Goal: Information Seeking & Learning: Check status

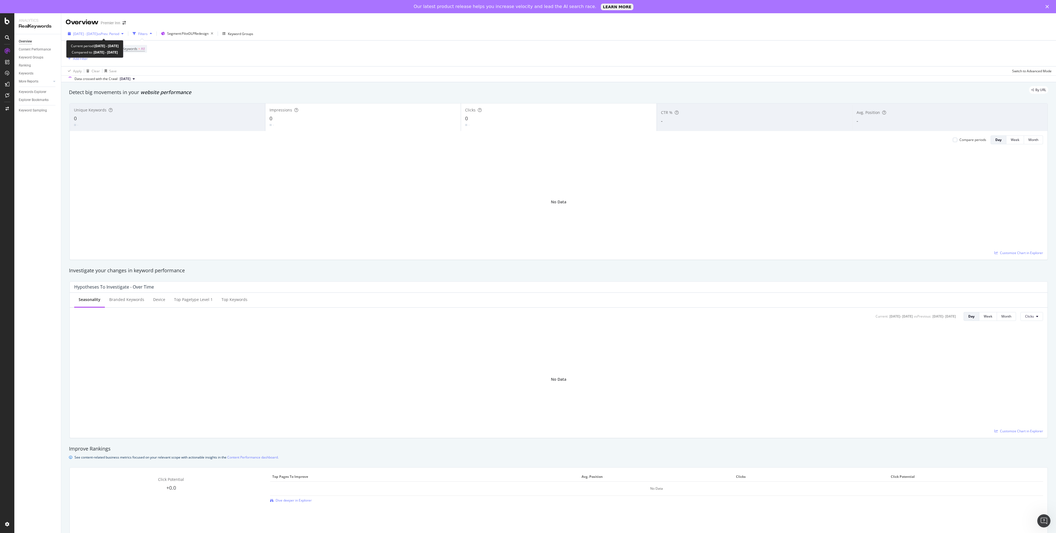
click at [119, 36] on span "vs Prev. Period" at bounding box center [108, 33] width 22 height 5
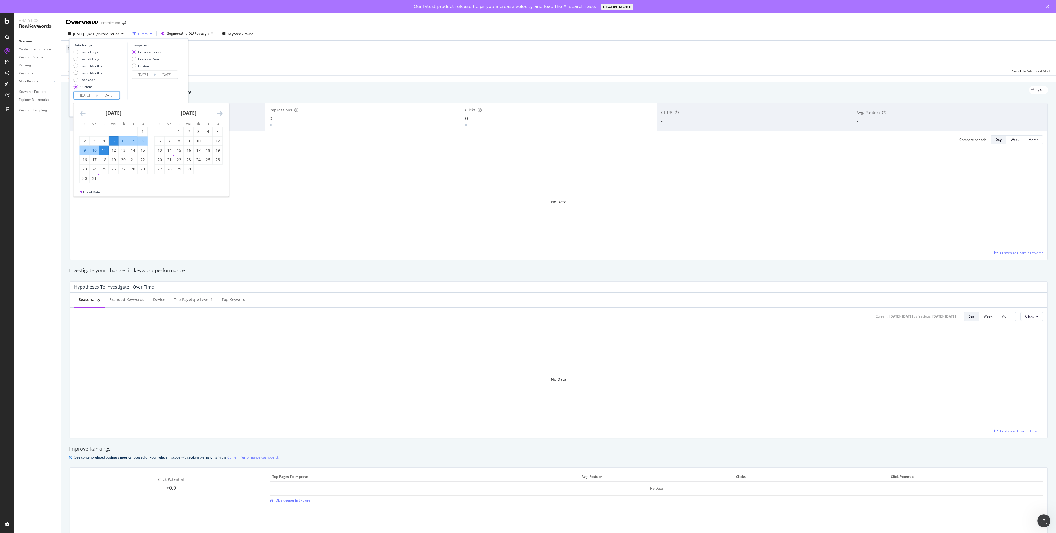
click at [83, 96] on input "[DATE]" at bounding box center [85, 96] width 22 height 8
click at [218, 113] on icon "Move forward to switch to the next month." at bounding box center [220, 113] width 6 height 7
click at [179, 133] on div "1" at bounding box center [178, 132] width 9 height 6
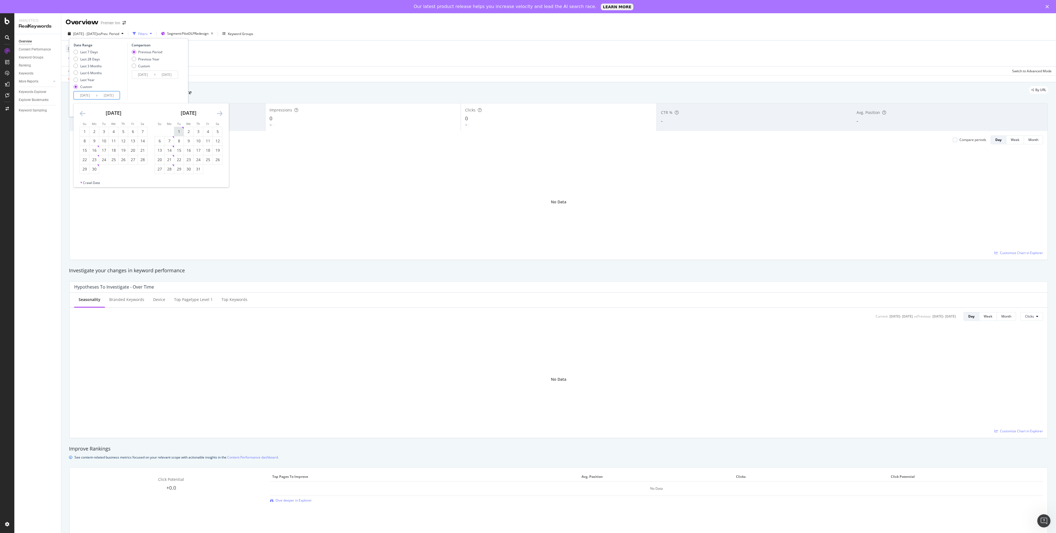
type input "[DATE]"
click at [218, 114] on icon "Move forward to switch to the next month." at bounding box center [220, 113] width 6 height 7
click at [200, 142] on div "7" at bounding box center [198, 141] width 9 height 6
type input "[DATE]"
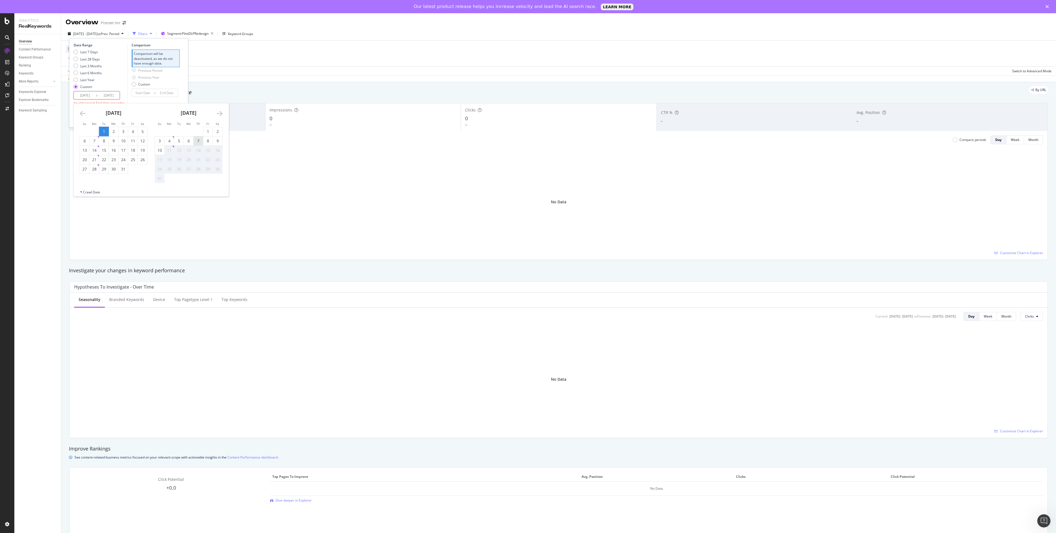
type input "[DATE]"
click at [113, 96] on input "[DATE]" at bounding box center [109, 96] width 22 height 8
click at [164, 90] on div "Comparison Previous Period Previous Year Custom [DATE] Navigate forward to inte…" at bounding box center [153, 71] width 52 height 57
click at [177, 105] on div "Apply" at bounding box center [175, 108] width 9 height 8
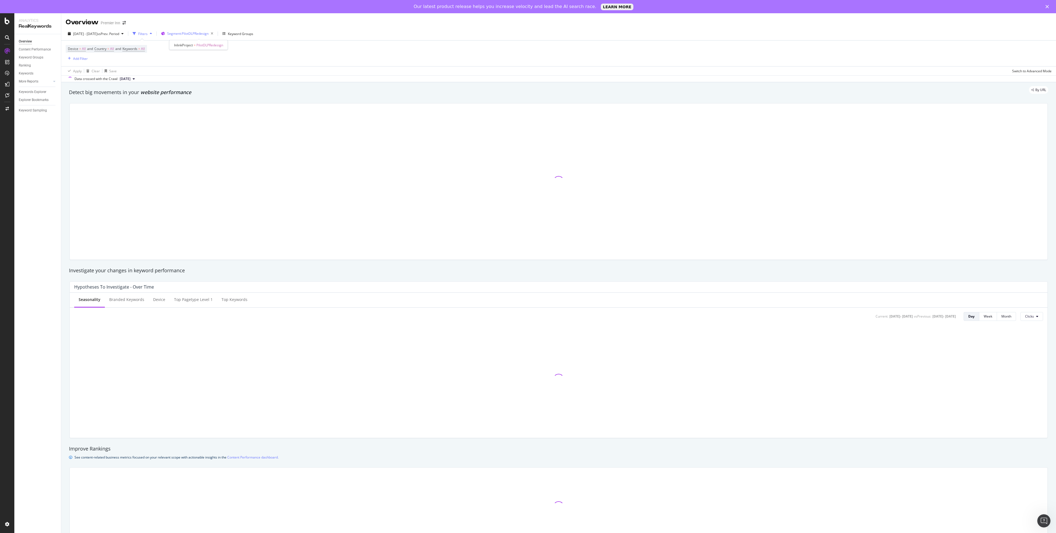
click at [209, 34] on span "Segment: PilotDLPRedesign" at bounding box center [187, 33] width 41 height 5
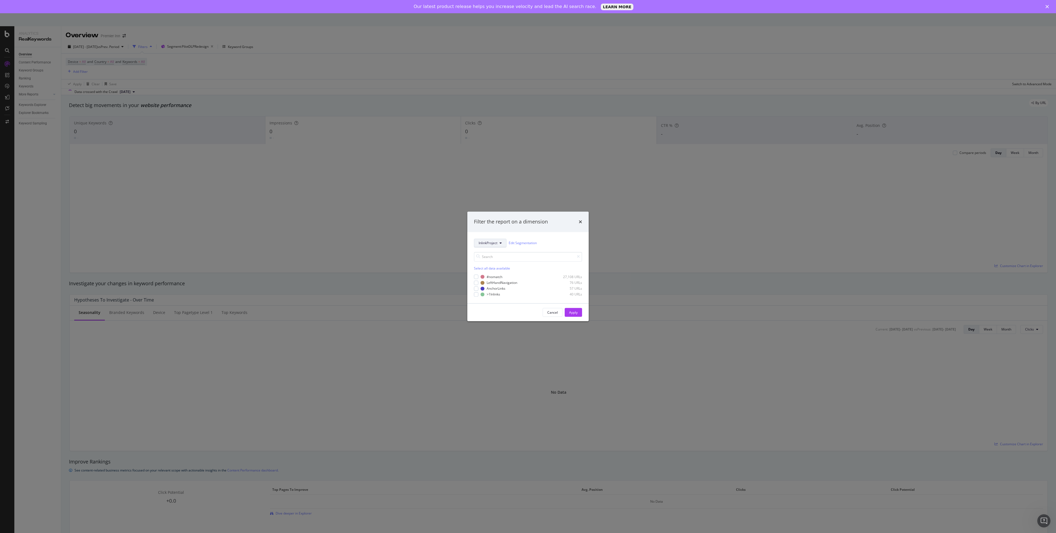
click at [491, 241] on span "InlinkProject" at bounding box center [488, 243] width 19 height 5
click at [554, 247] on div "Select all data available #nomatch 27,108 URLs LeftHandNavigation 76 URLs Ancho…" at bounding box center [528, 271] width 108 height 49
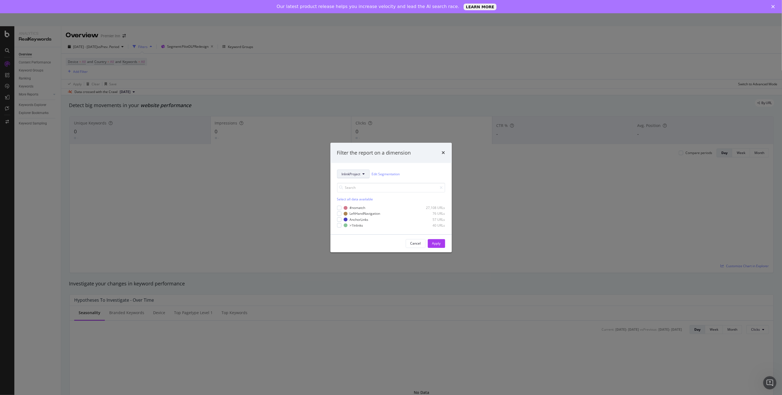
click at [358, 172] on span "InlinkProject" at bounding box center [351, 174] width 19 height 5
click at [361, 192] on span "pagetype" at bounding box center [360, 193] width 36 height 5
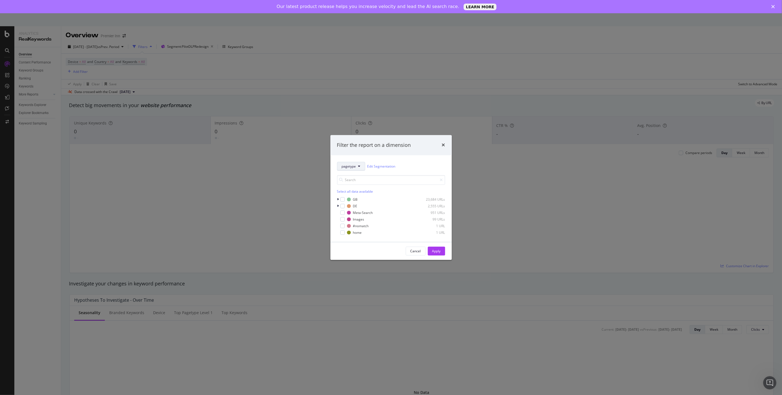
click at [356, 167] on button "pagetype" at bounding box center [351, 166] width 28 height 9
click at [361, 258] on span "InlinkProject" at bounding box center [360, 257] width 36 height 5
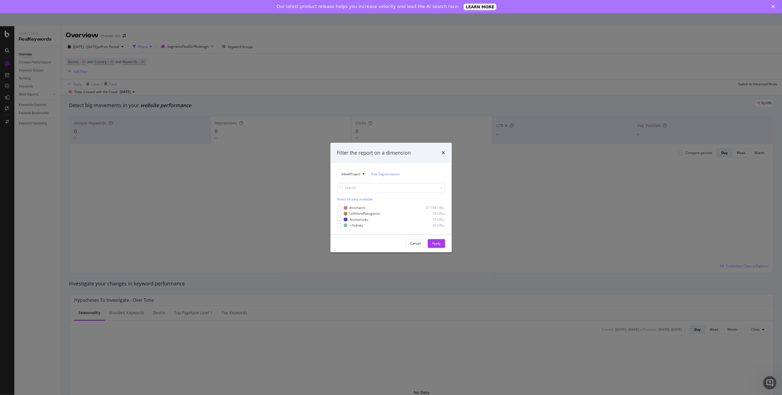
click at [441, 152] on div "Filter the report on a dimension" at bounding box center [391, 152] width 108 height 7
click at [441, 151] on div "Filter the report on a dimension" at bounding box center [391, 152] width 108 height 7
drag, startPoint x: 445, startPoint y: 151, endPoint x: 339, endPoint y: 102, distance: 117.3
click at [446, 151] on div "Filter the report on a dimension" at bounding box center [390, 153] width 121 height 20
click at [441, 153] on div "Filter the report on a dimension" at bounding box center [391, 152] width 108 height 7
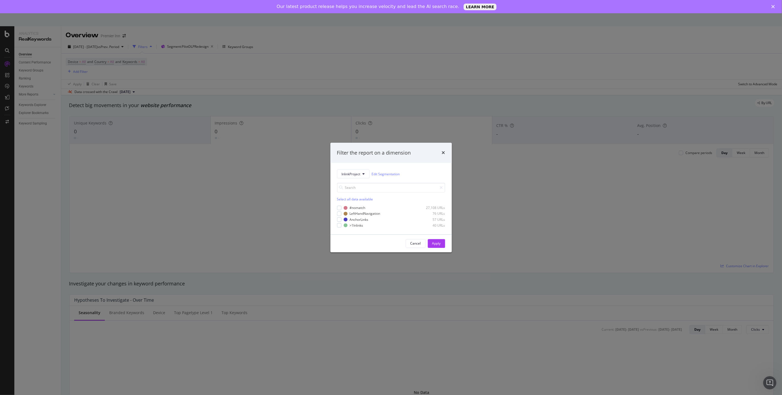
click at [442, 153] on icon "times" at bounding box center [443, 153] width 3 height 4
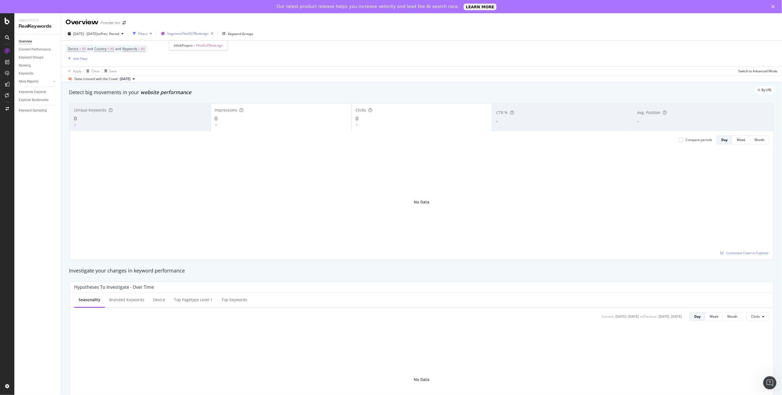
click at [199, 32] on span "Segment: PilotDLPRedesign" at bounding box center [187, 33] width 41 height 5
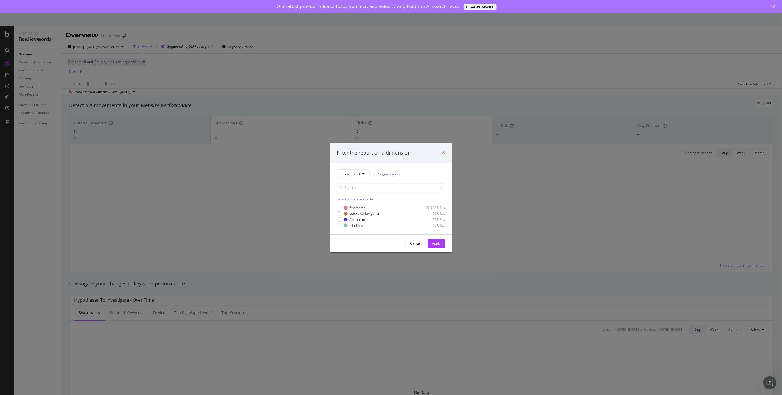
click at [443, 151] on icon "times" at bounding box center [443, 153] width 3 height 4
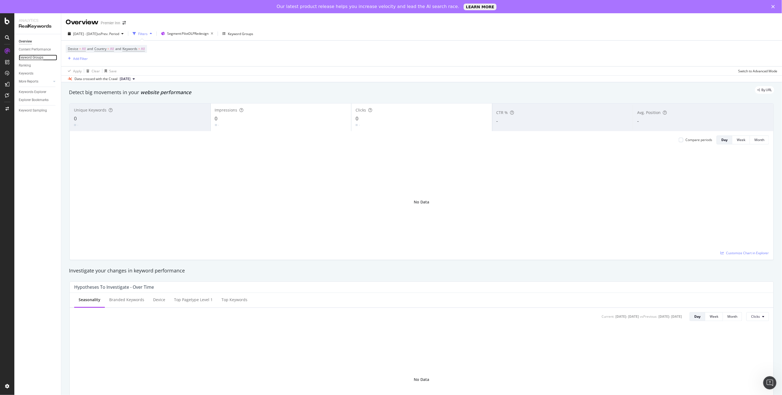
click at [31, 56] on div "Keyword Groups" at bounding box center [31, 58] width 25 height 6
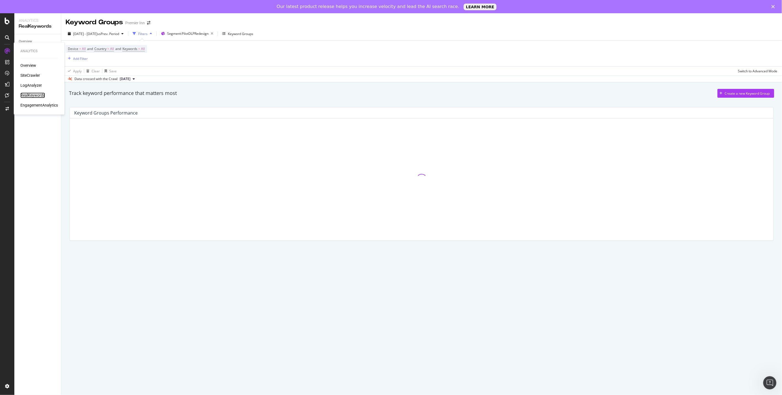
click at [32, 95] on div "RealKeywords" at bounding box center [32, 95] width 25 height 6
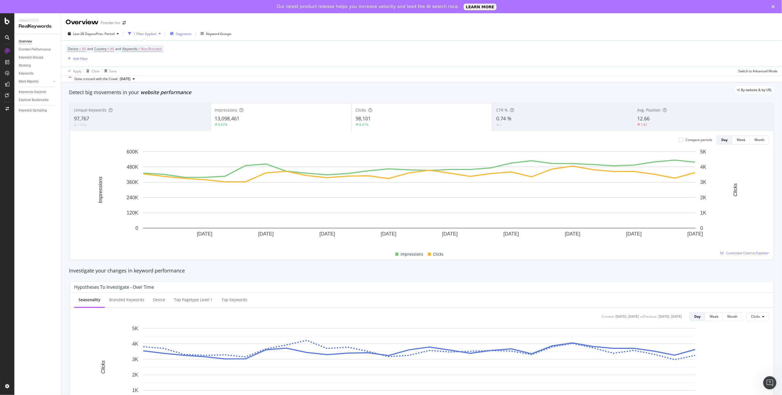
click at [182, 34] on span "Segments" at bounding box center [183, 33] width 15 height 5
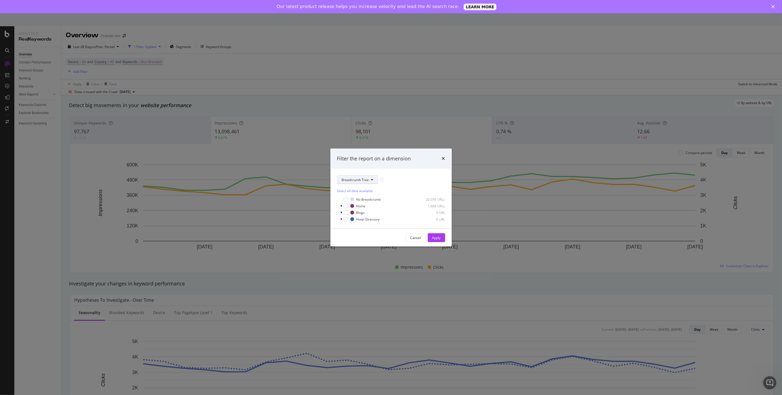
click at [359, 180] on span "Breadcrumb Tree" at bounding box center [355, 179] width 27 height 5
click at [359, 270] on span "InlinkProject" at bounding box center [360, 270] width 36 height 5
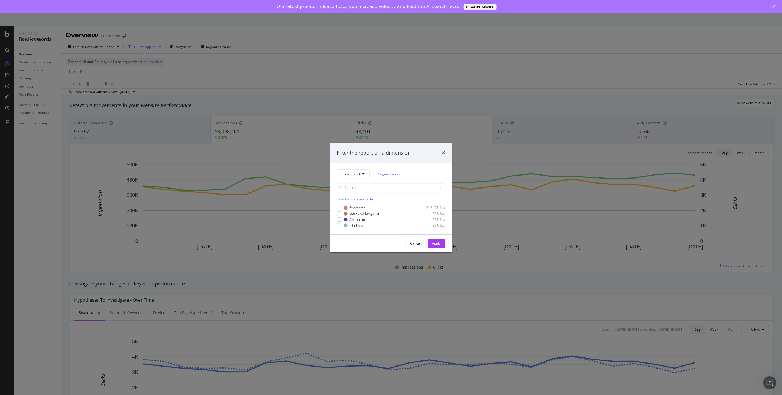
click at [556, 86] on div "Filter the report on a dimension InlinkProject Edit Segmentation Select all dat…" at bounding box center [391, 197] width 782 height 395
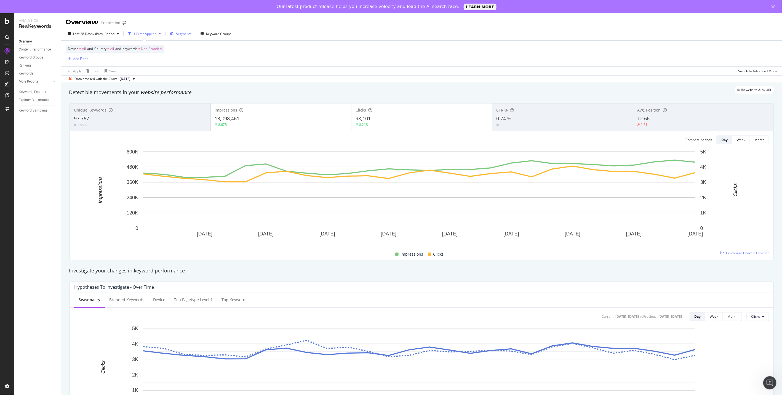
click at [176, 34] on div "Segments" at bounding box center [181, 34] width 22 height 8
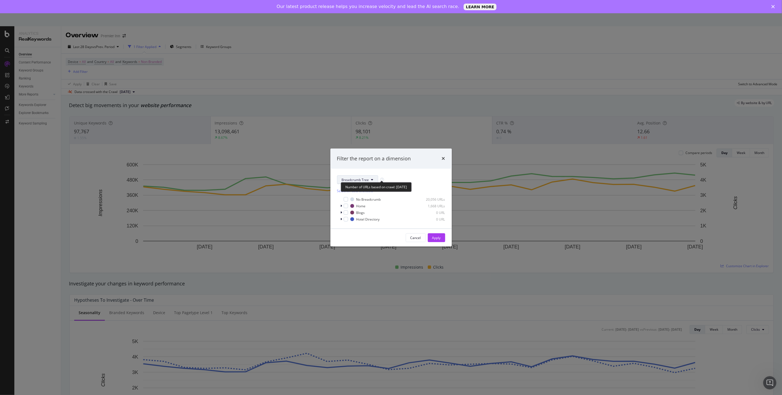
click at [358, 181] on span "Breadcrumb Tree" at bounding box center [355, 179] width 27 height 5
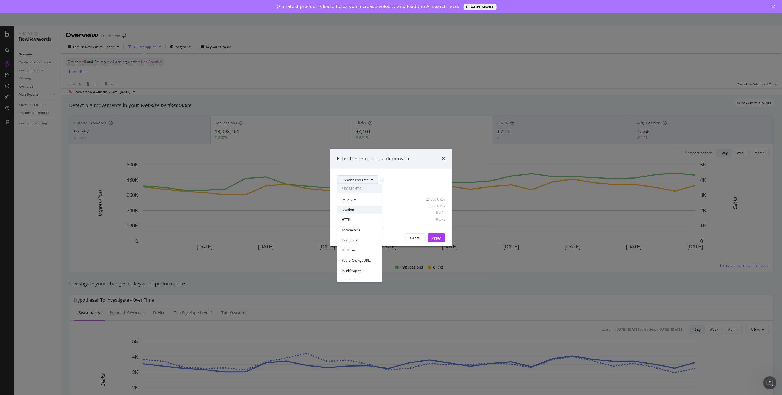
scroll to position [34, 0]
click at [363, 244] on span "DLP_Redesign" at bounding box center [360, 246] width 36 height 5
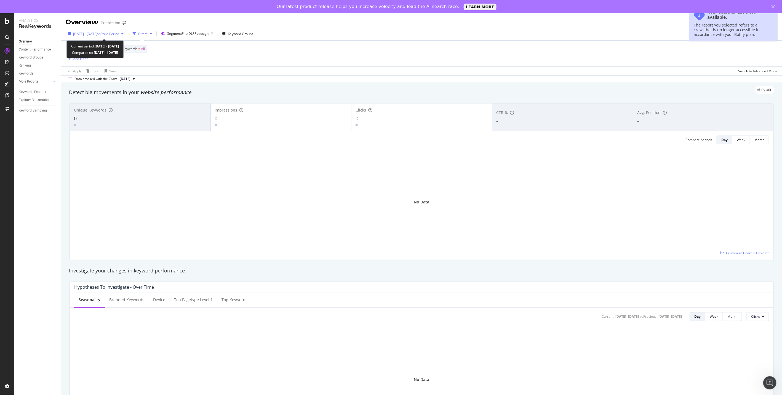
click at [76, 34] on span "[DATE] - [DATE]" at bounding box center [85, 33] width 24 height 5
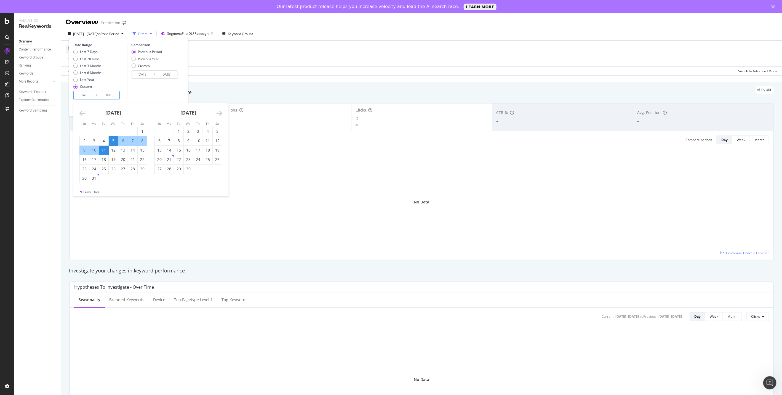
click at [87, 92] on input "[DATE]" at bounding box center [85, 95] width 22 height 8
click at [217, 111] on icon "Move forward to switch to the next month." at bounding box center [220, 113] width 6 height 7
click at [170, 145] on div "7" at bounding box center [168, 140] width 9 height 9
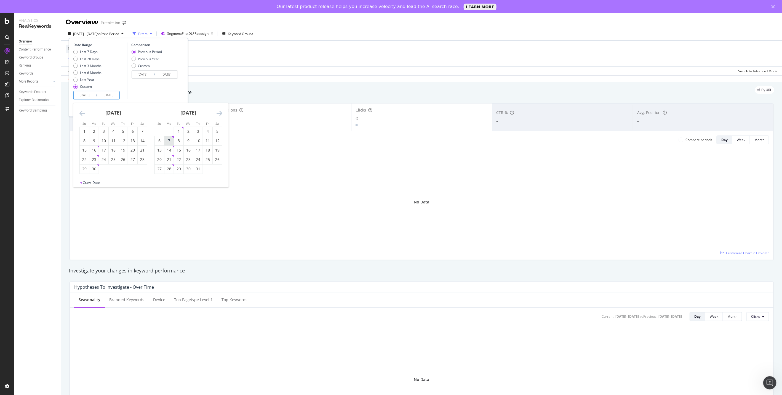
type input "2025/07/07"
click at [182, 132] on div "1" at bounding box center [178, 132] width 9 height 6
type input "[DATE]"
click at [222, 111] on icon "Move forward to switch to the next month." at bounding box center [220, 113] width 6 height 7
click at [199, 140] on div "7" at bounding box center [197, 141] width 9 height 6
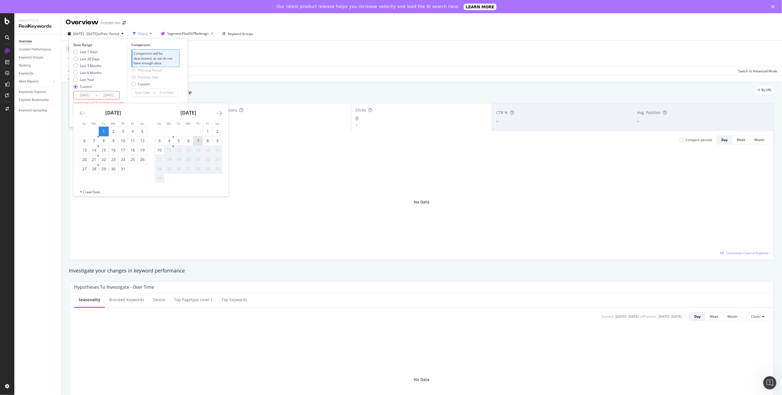
type input "[DATE]"
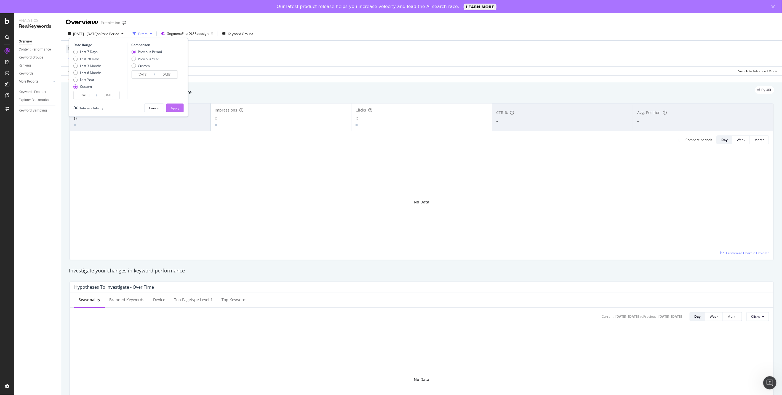
click at [170, 108] on button "Apply" at bounding box center [174, 107] width 17 height 9
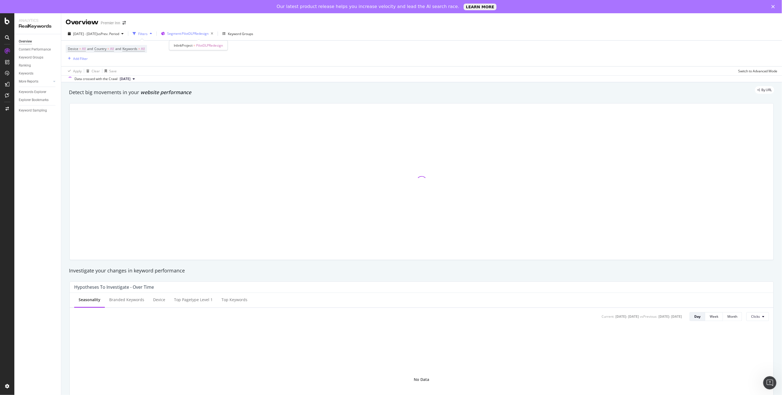
click at [200, 35] on span "Segment: PilotDLPRedesign" at bounding box center [187, 33] width 41 height 5
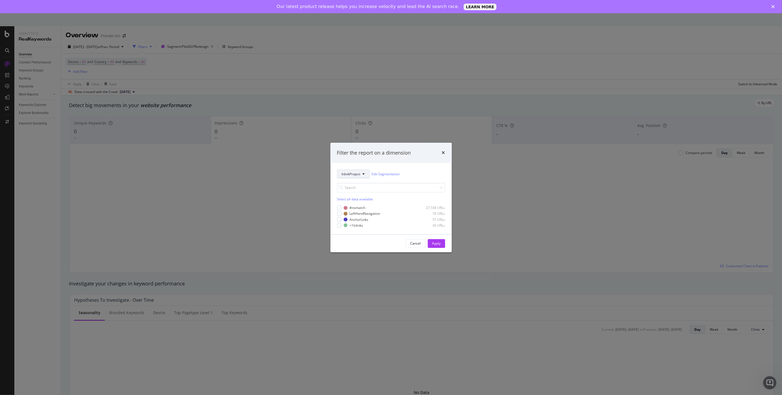
click at [357, 174] on span "InlinkProject" at bounding box center [351, 174] width 19 height 5
click at [360, 243] on span "DLP_Redesign" at bounding box center [360, 240] width 36 height 5
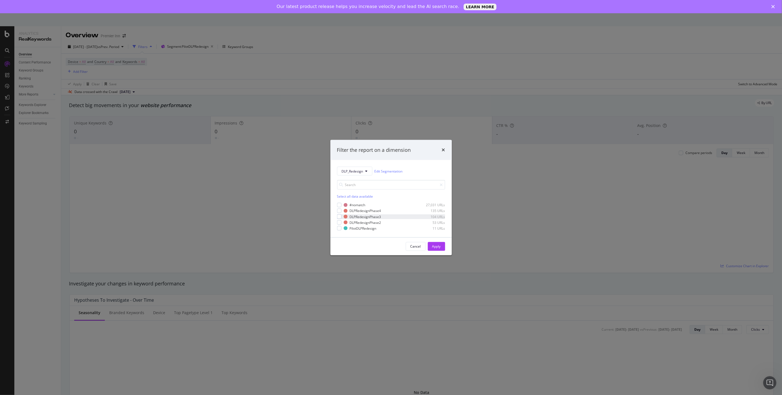
click at [342, 218] on div "DLPRedesignPhase3 104 URLs" at bounding box center [391, 216] width 108 height 5
click at [443, 246] on button "Apply" at bounding box center [436, 246] width 17 height 9
